Goal: Information Seeking & Learning: Learn about a topic

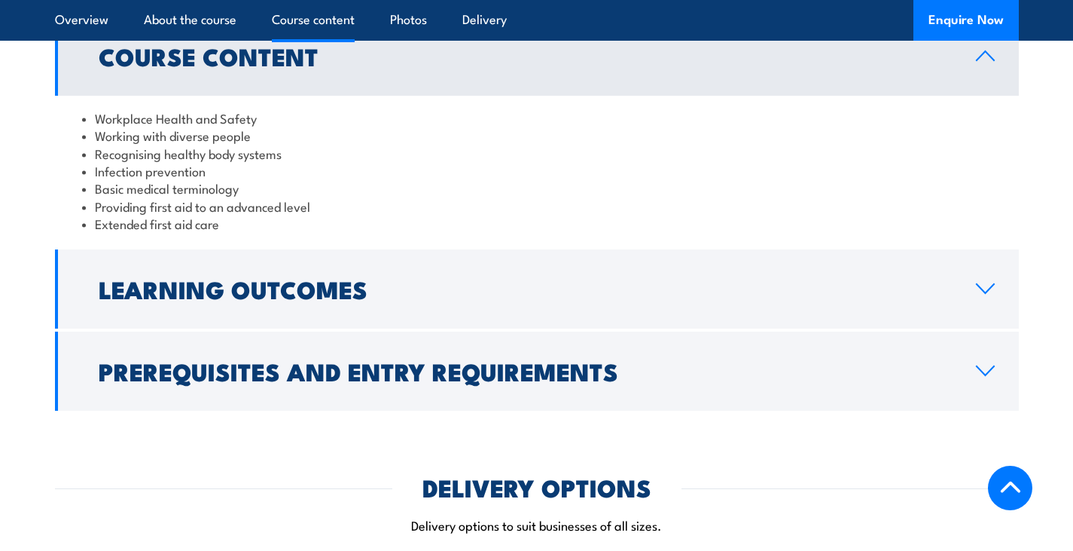
scroll to position [1355, 0]
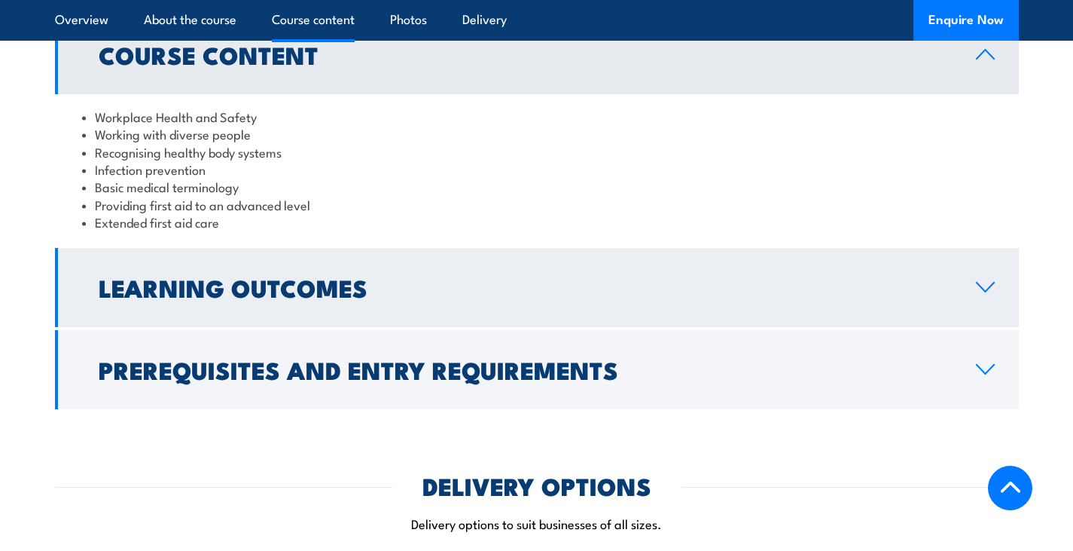
click at [380, 288] on link "Learning Outcomes" at bounding box center [537, 287] width 964 height 79
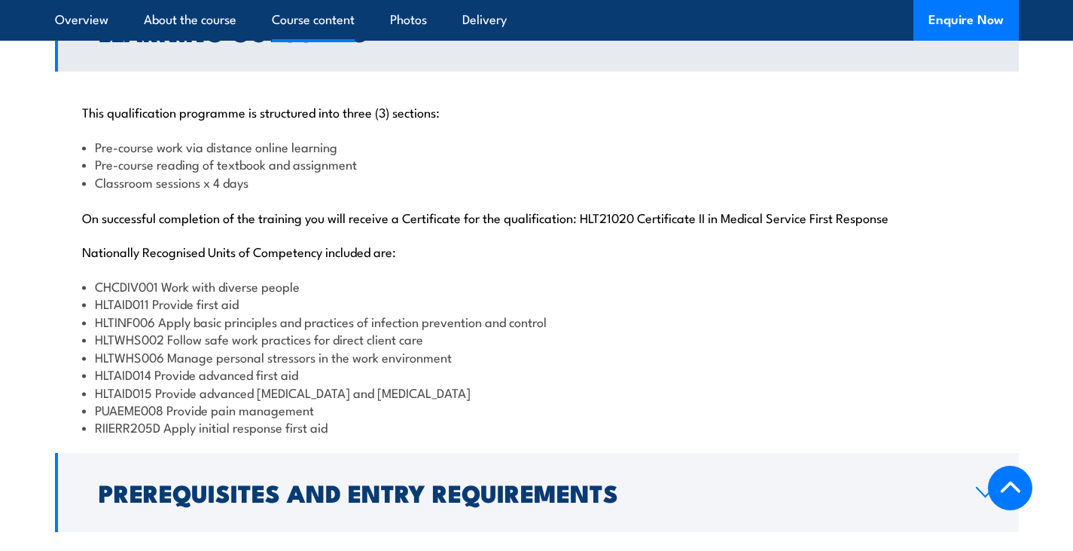
scroll to position [1459, 0]
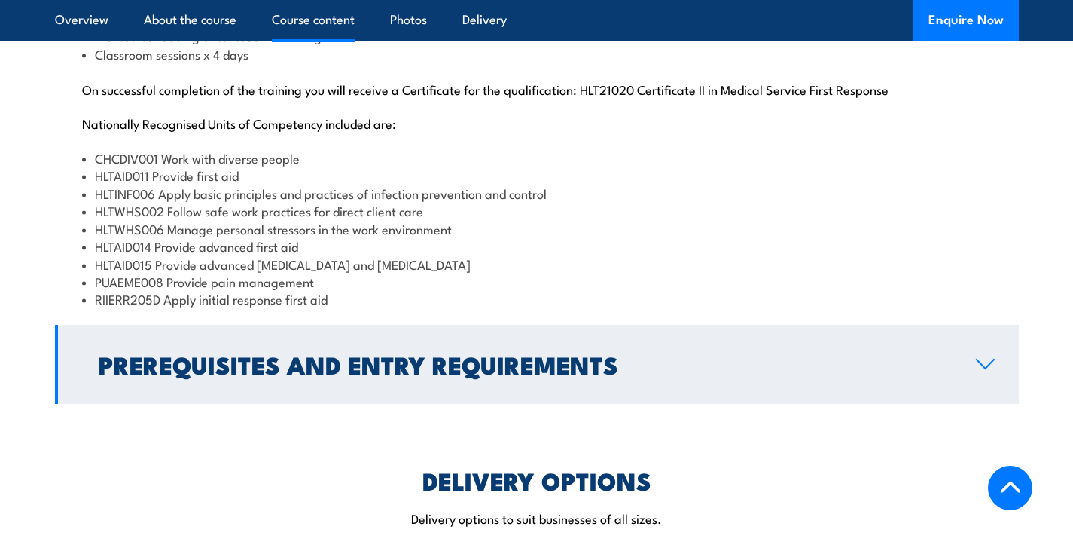
click at [459, 355] on link "Prerequisites and Entry Requirements" at bounding box center [537, 364] width 964 height 79
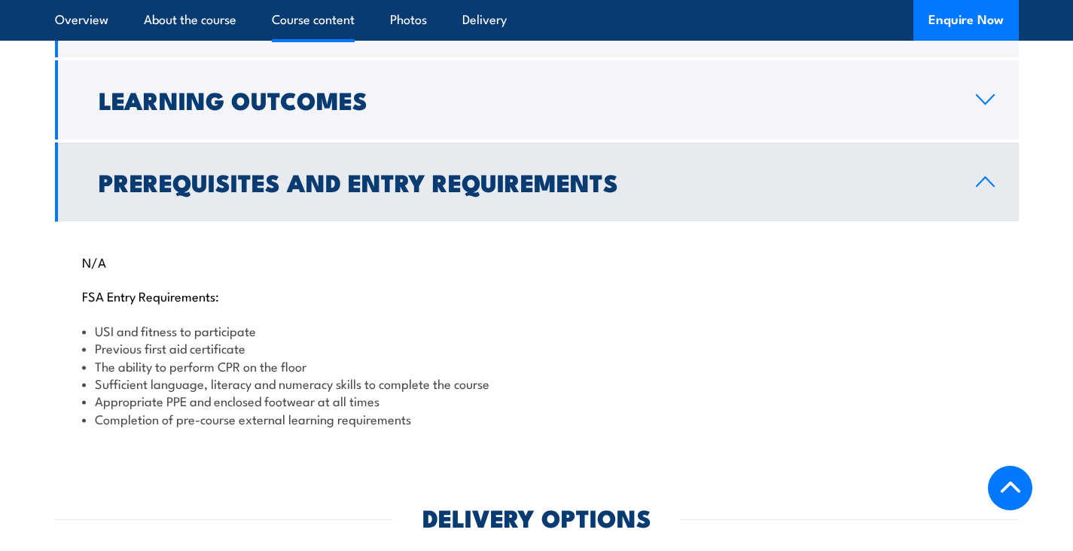
scroll to position [1391, 0]
click at [778, 218] on link "Prerequisites and Entry Requirements" at bounding box center [537, 182] width 964 height 79
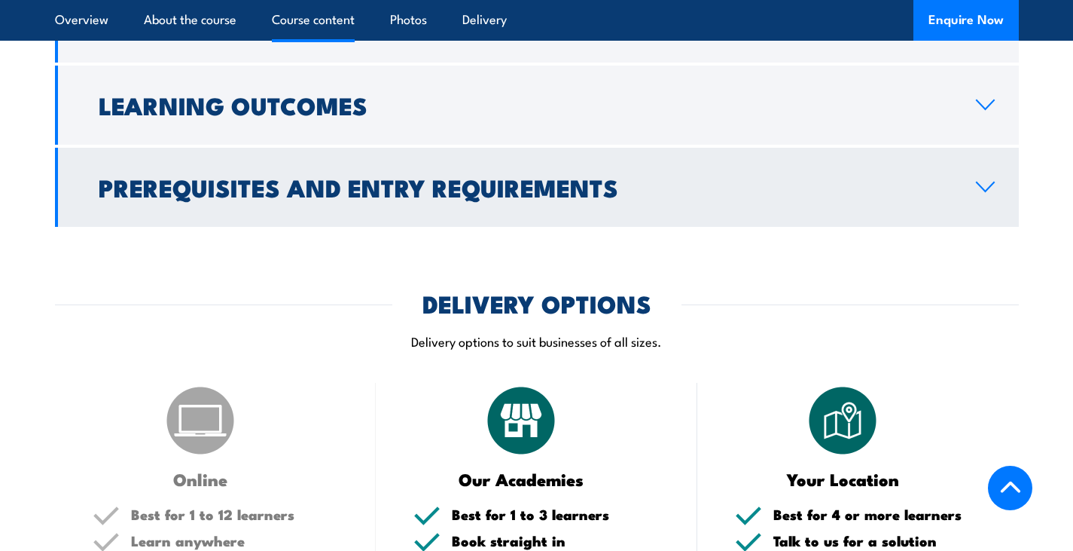
scroll to position [1390, 0]
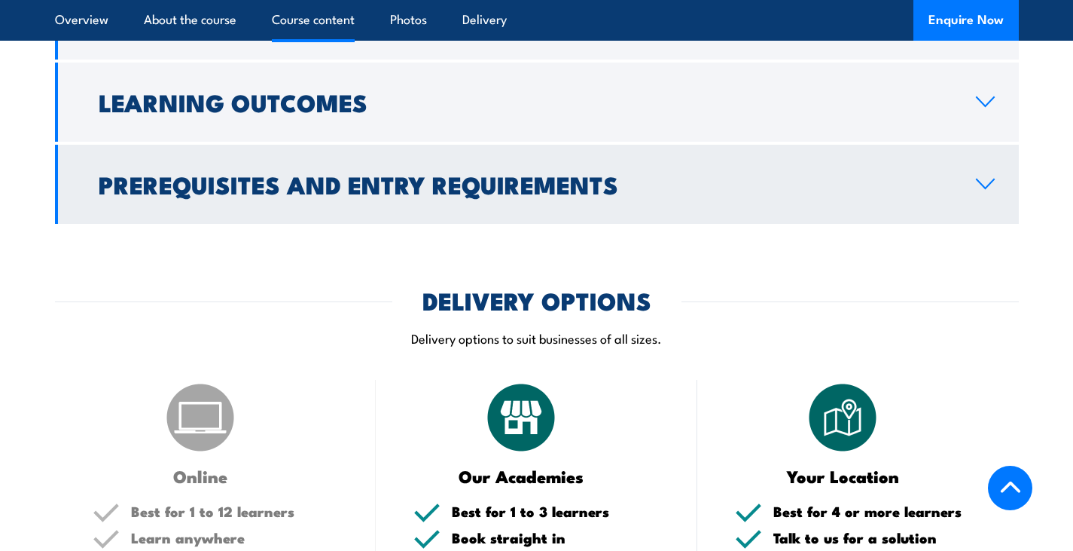
click at [634, 194] on h2 "Prerequisites and Entry Requirements" at bounding box center [525, 183] width 853 height 21
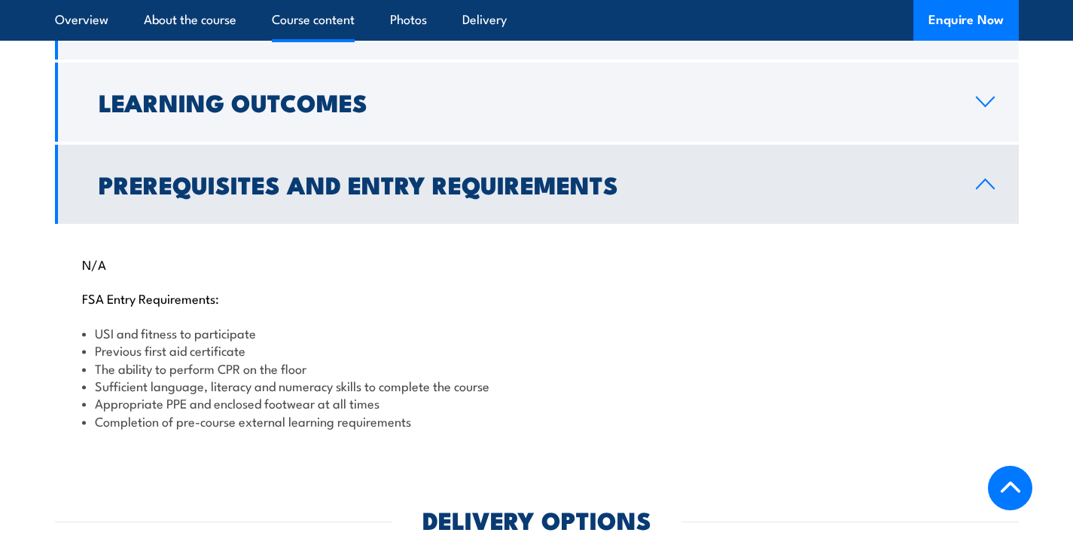
click at [444, 194] on h2 "Prerequisites and Entry Requirements" at bounding box center [525, 183] width 853 height 21
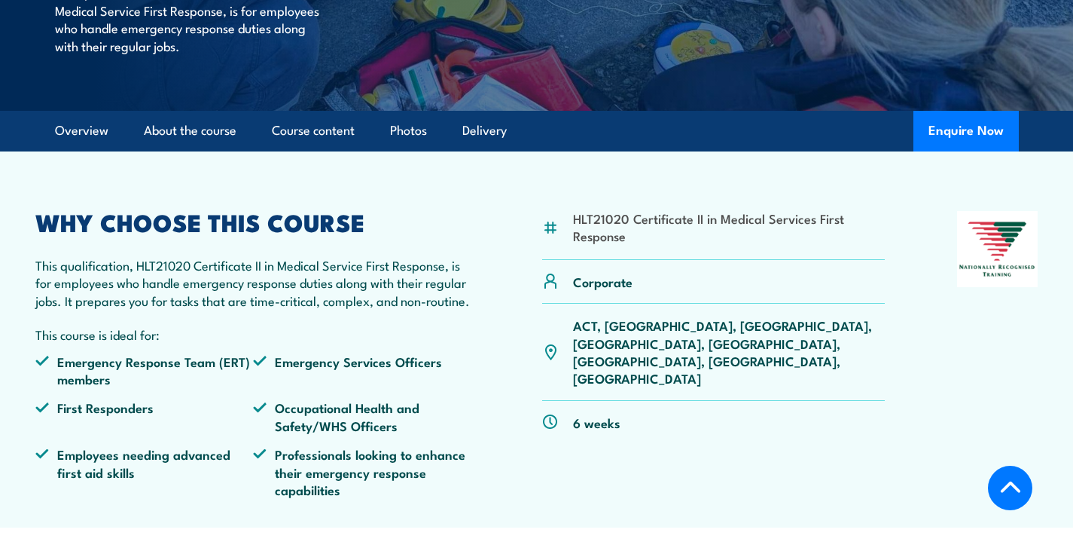
scroll to position [305, 0]
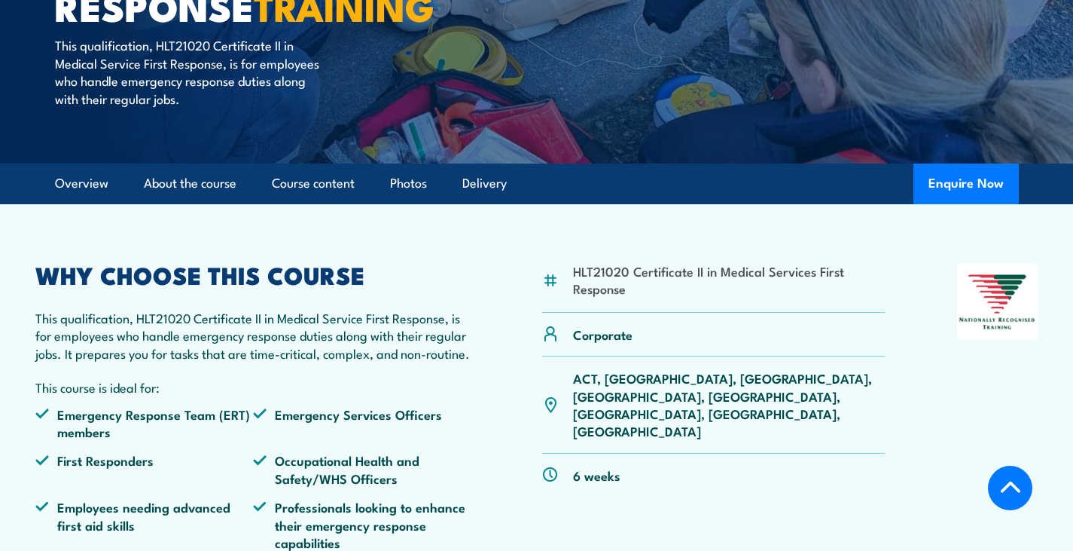
click at [321, 185] on link "Course content" at bounding box center [313, 183] width 83 height 40
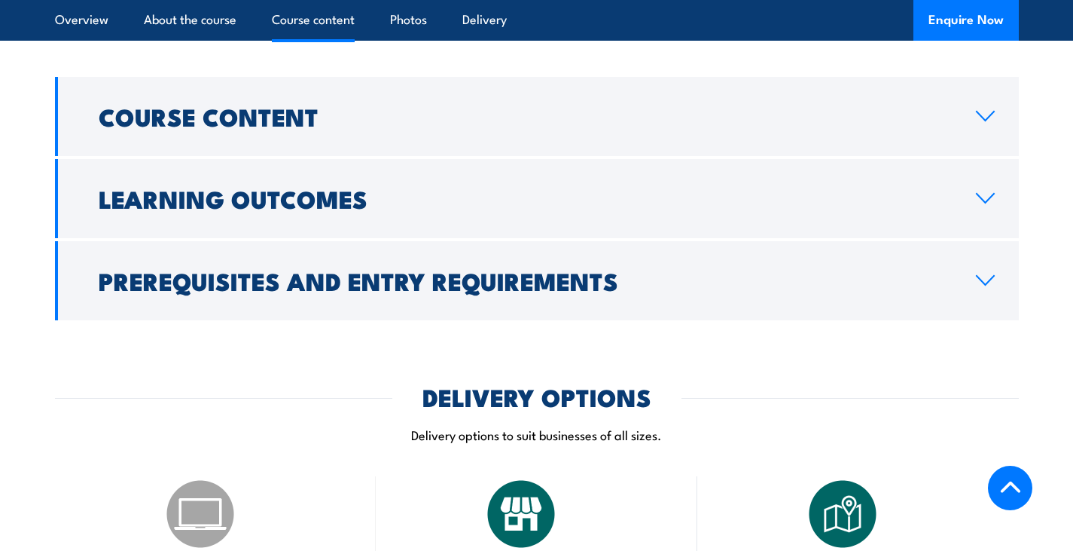
scroll to position [1294, 0]
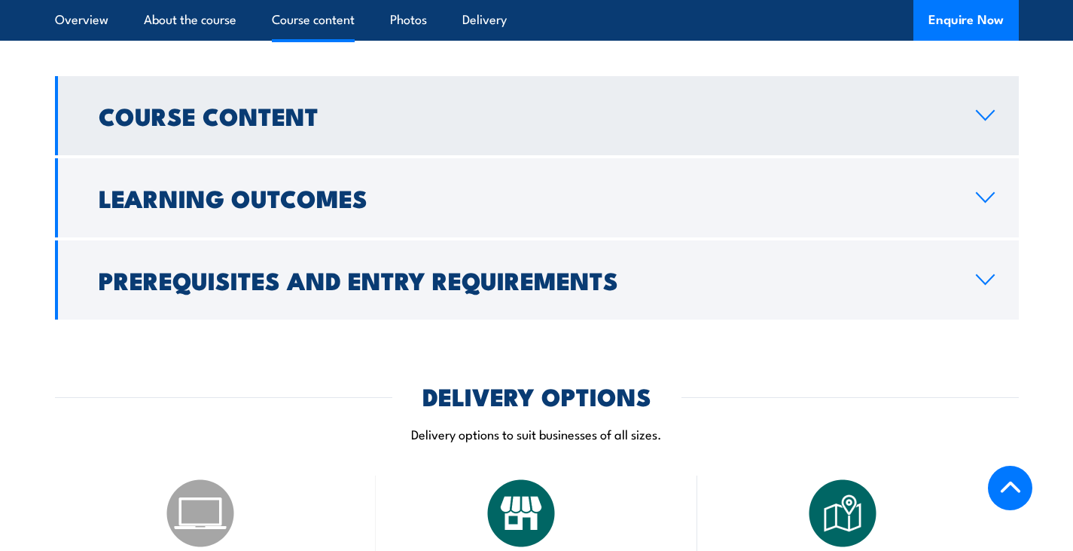
click at [304, 152] on link "Course Content" at bounding box center [537, 115] width 964 height 79
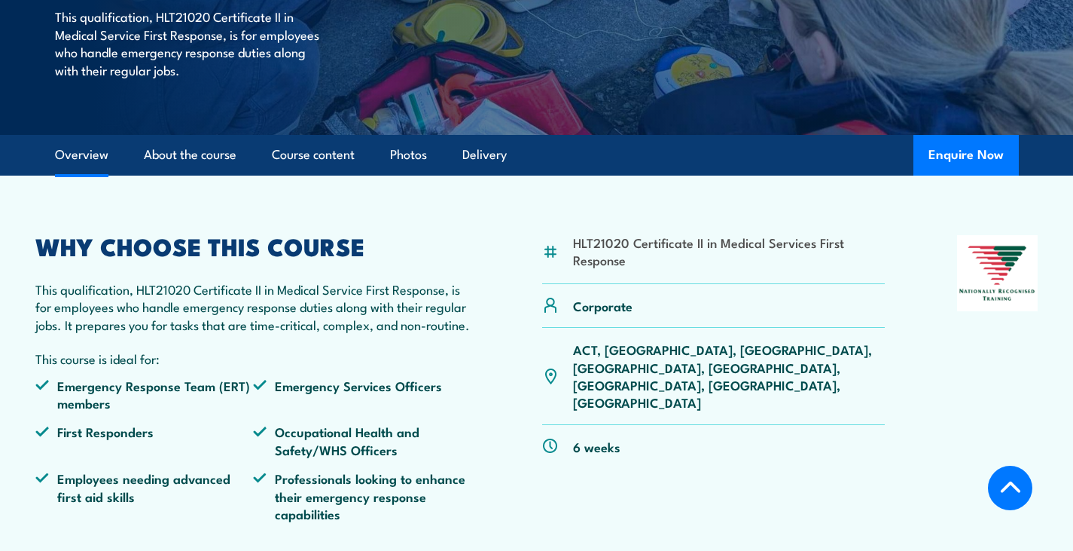
scroll to position [311, 0]
